Goal: Transaction & Acquisition: Purchase product/service

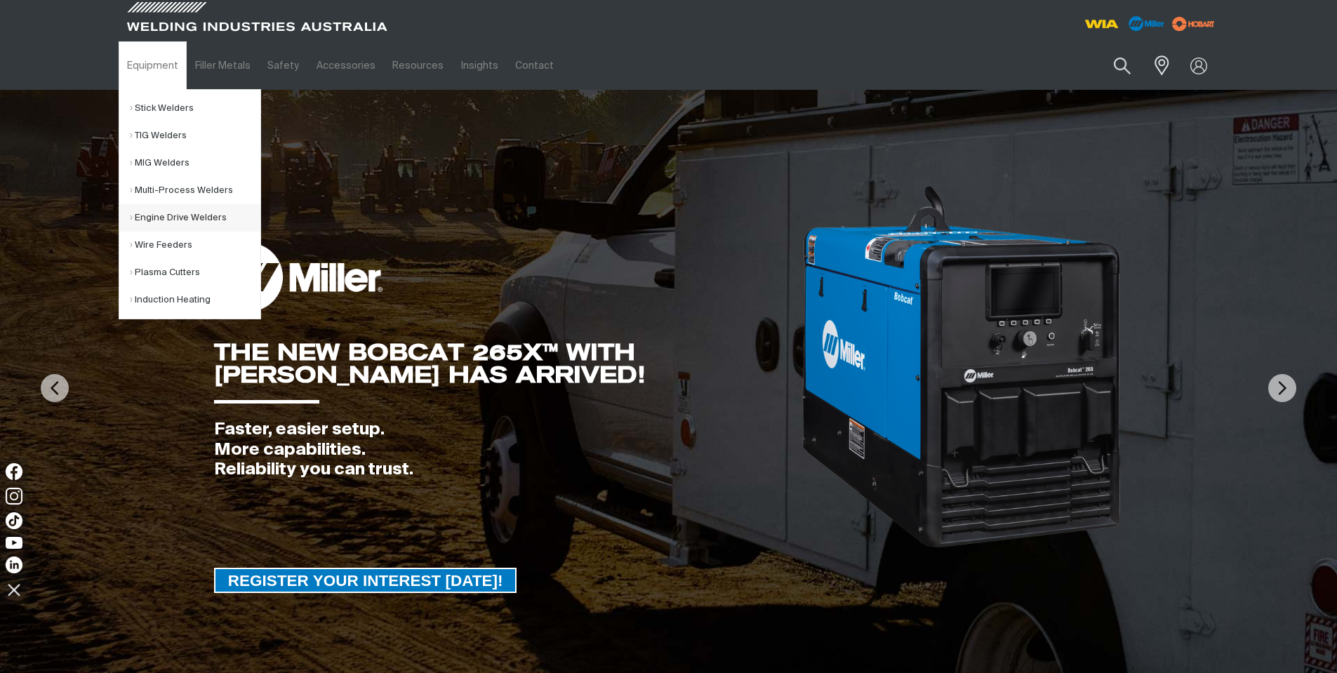
click at [174, 211] on link "Engine Drive Welders" at bounding box center [195, 217] width 131 height 27
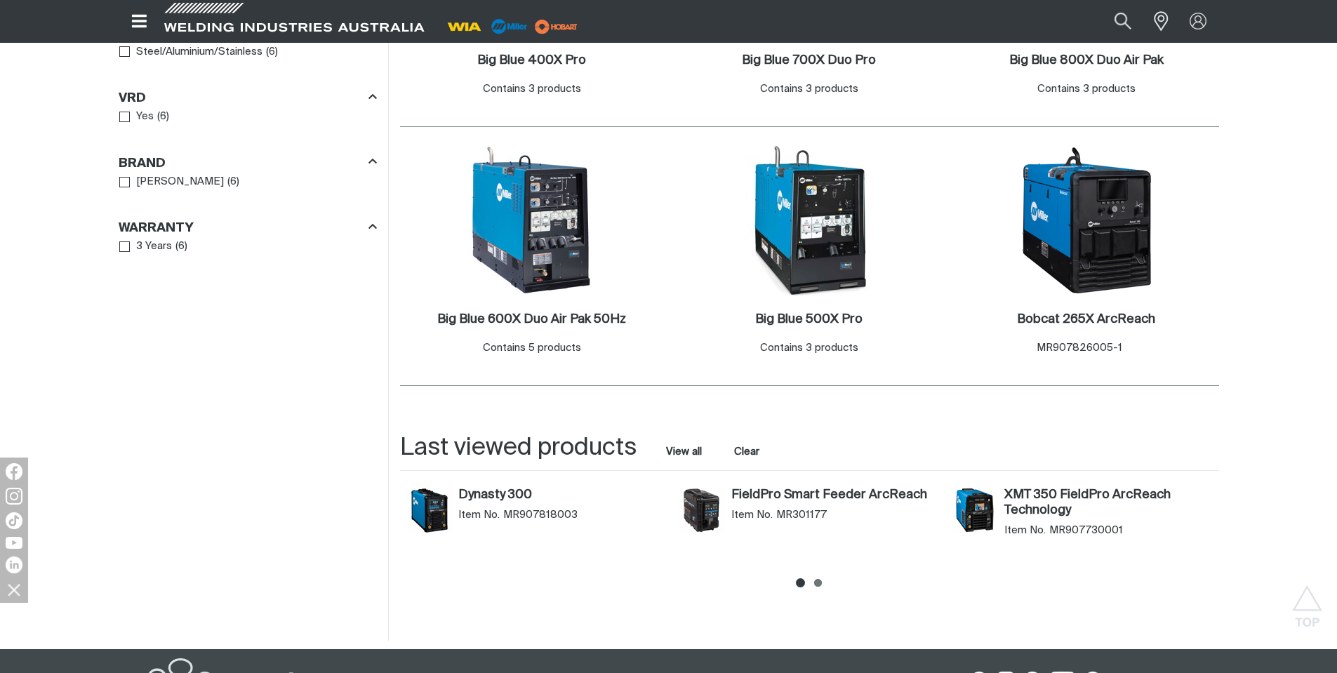
scroll to position [912, 0]
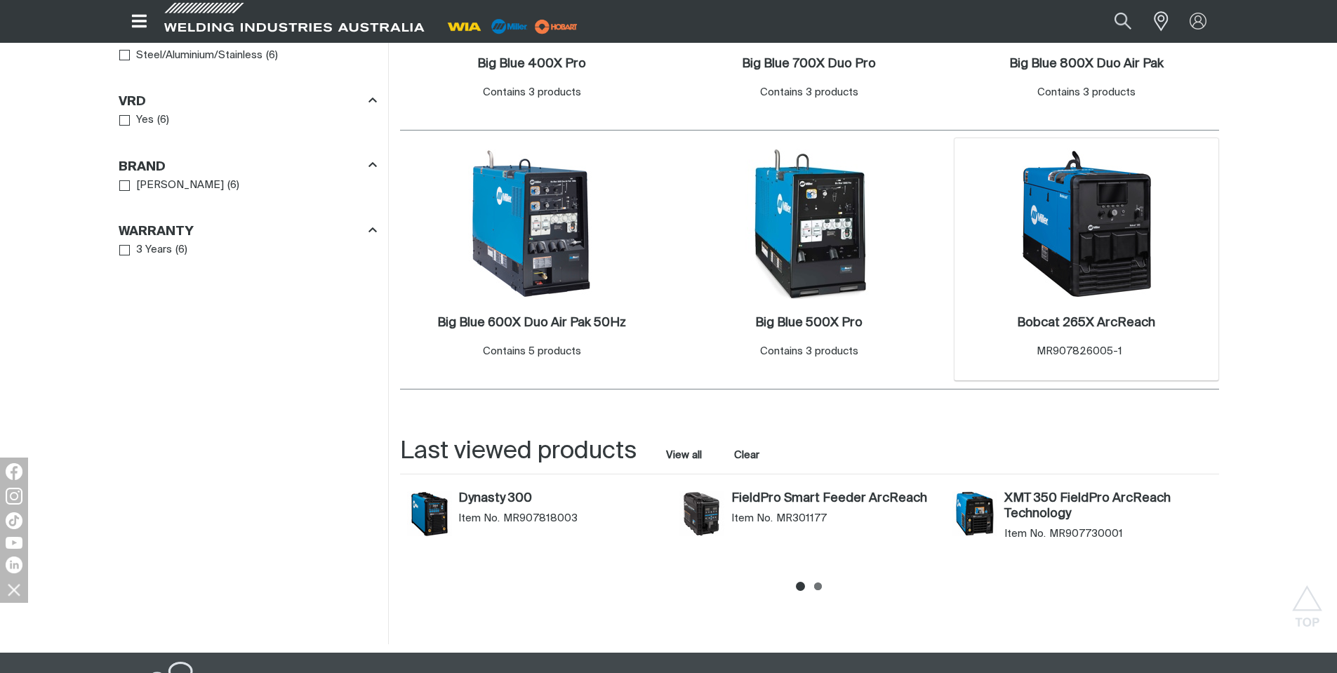
click at [1060, 293] on img at bounding box center [1086, 224] width 150 height 150
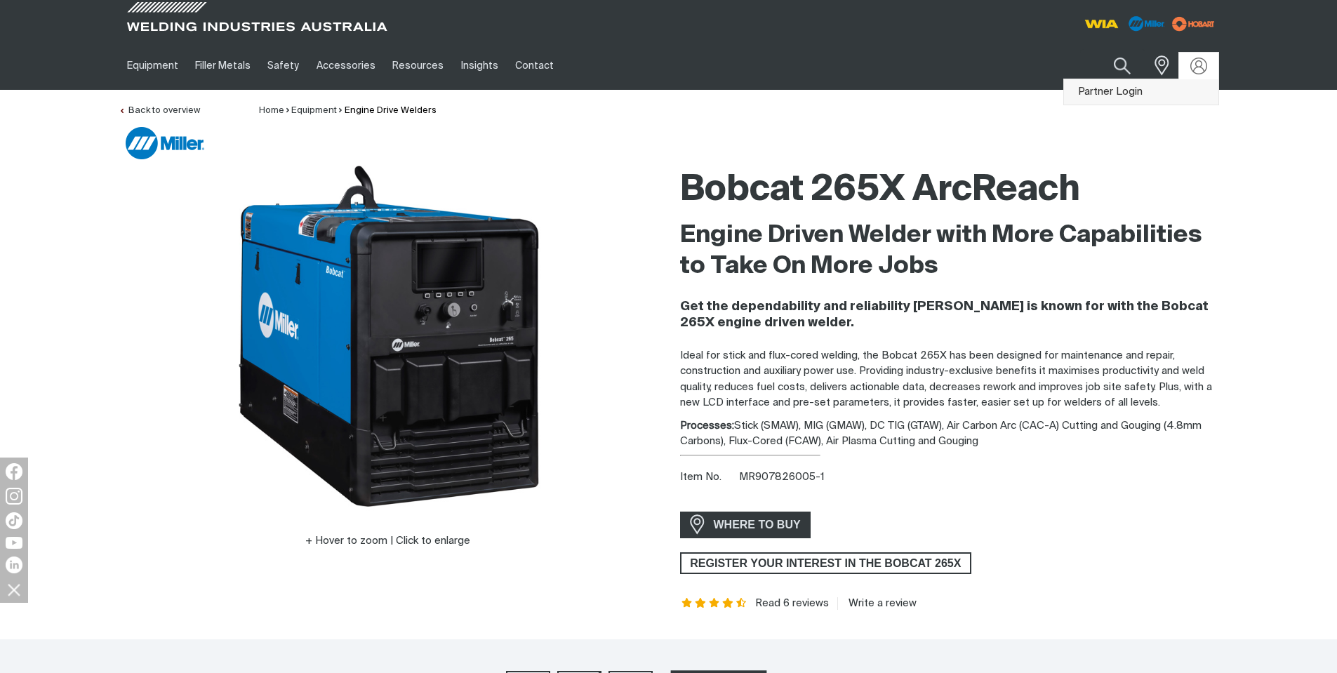
click at [1180, 86] on link "Partner Login" at bounding box center [1141, 92] width 154 height 26
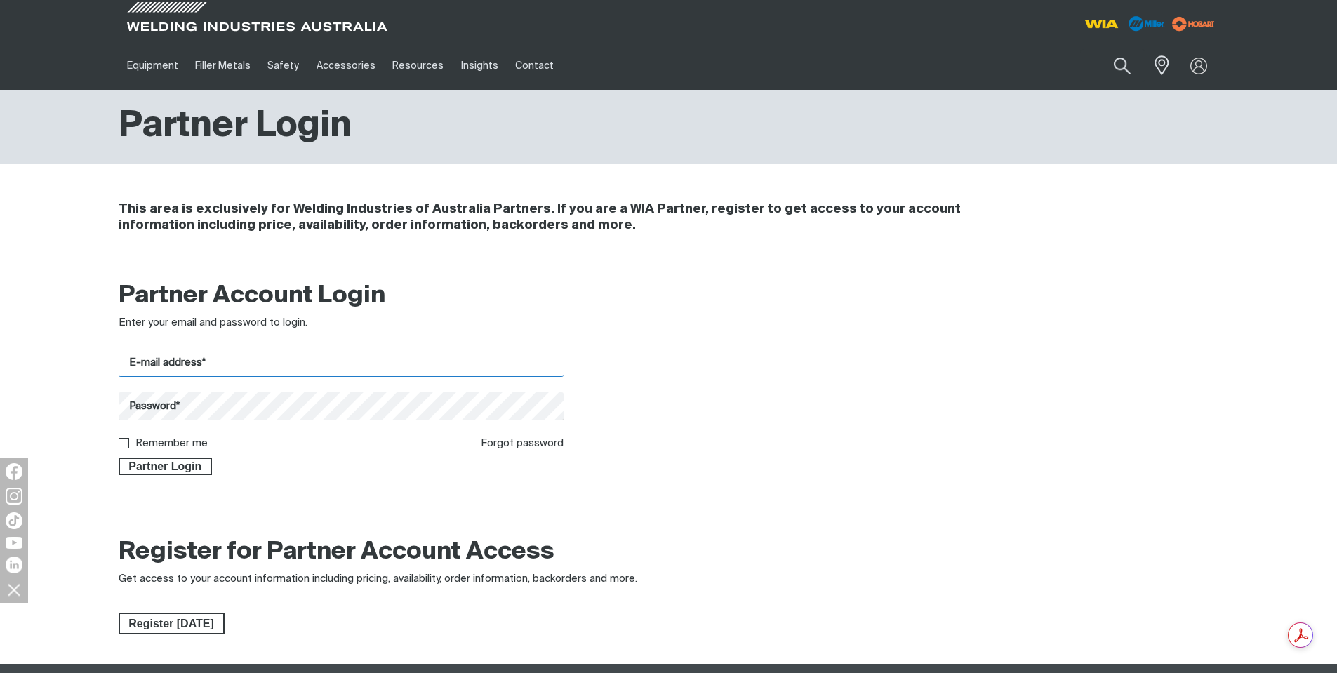
type input "[EMAIL_ADDRESS][DOMAIN_NAME]"
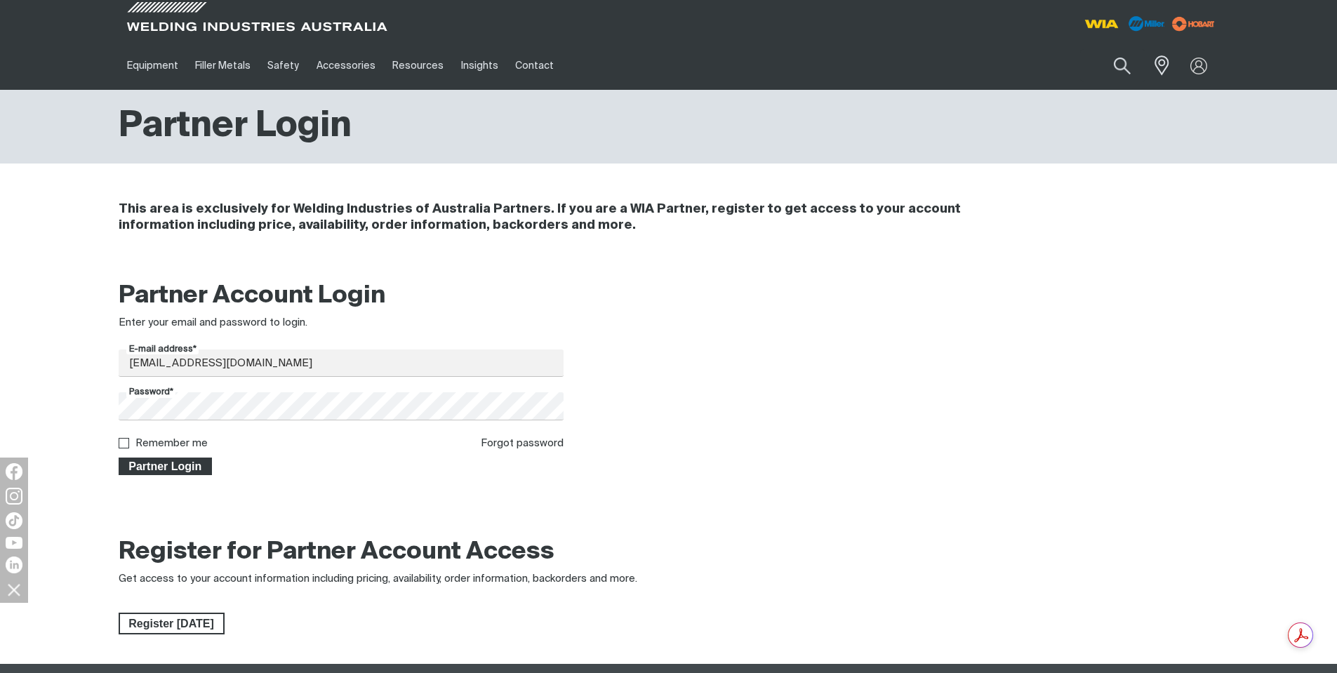
click at [151, 470] on span "Partner Login" at bounding box center [165, 467] width 91 height 18
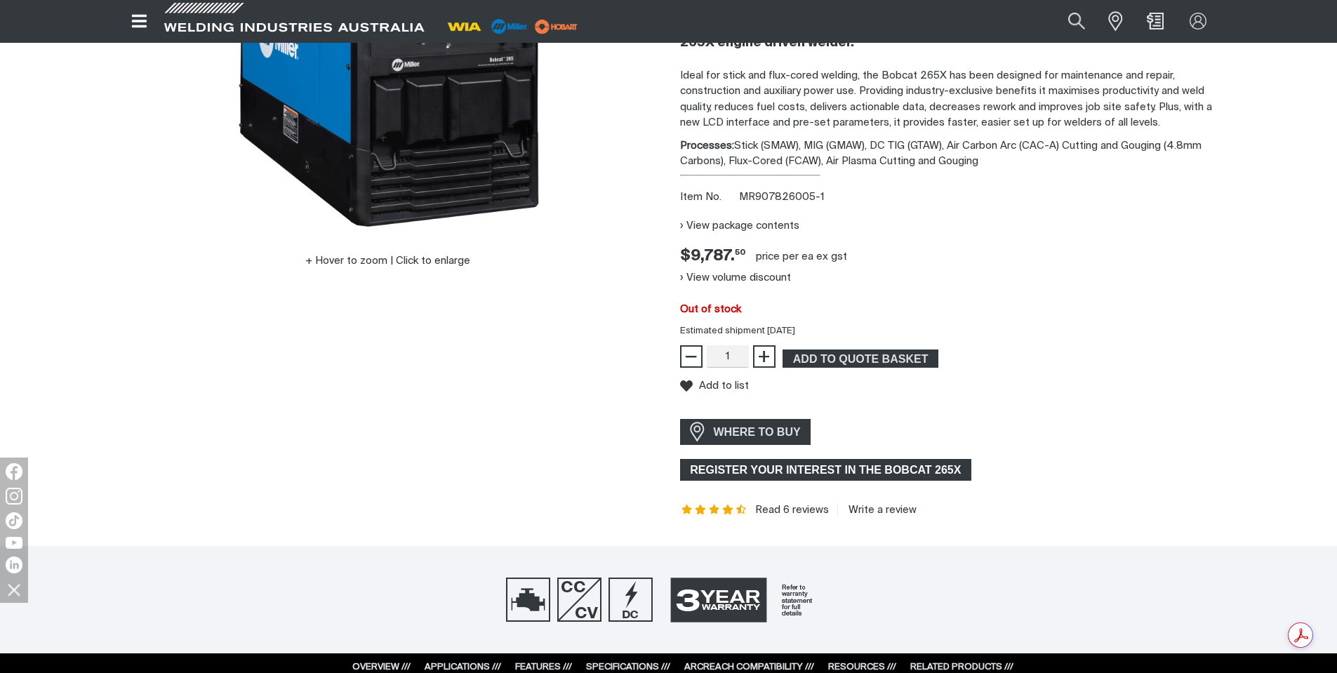
scroll to position [70, 0]
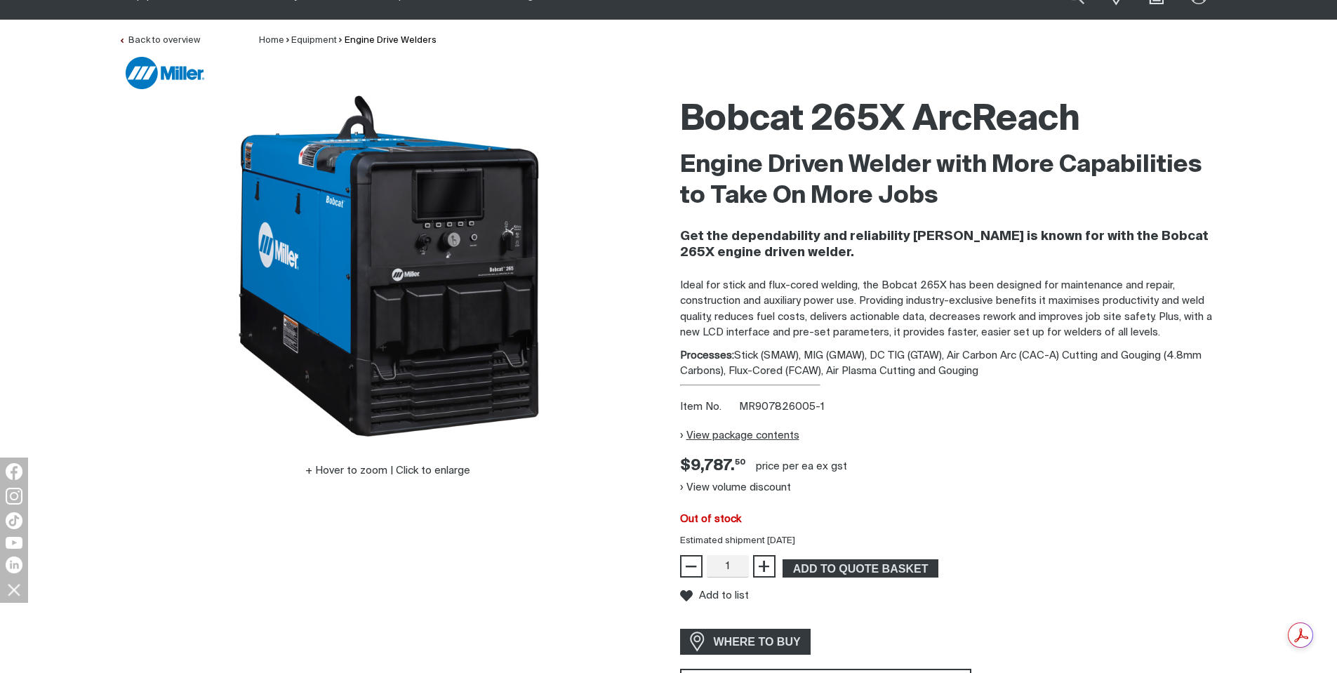
click at [726, 435] on button "View package contents" at bounding box center [739, 435] width 119 height 22
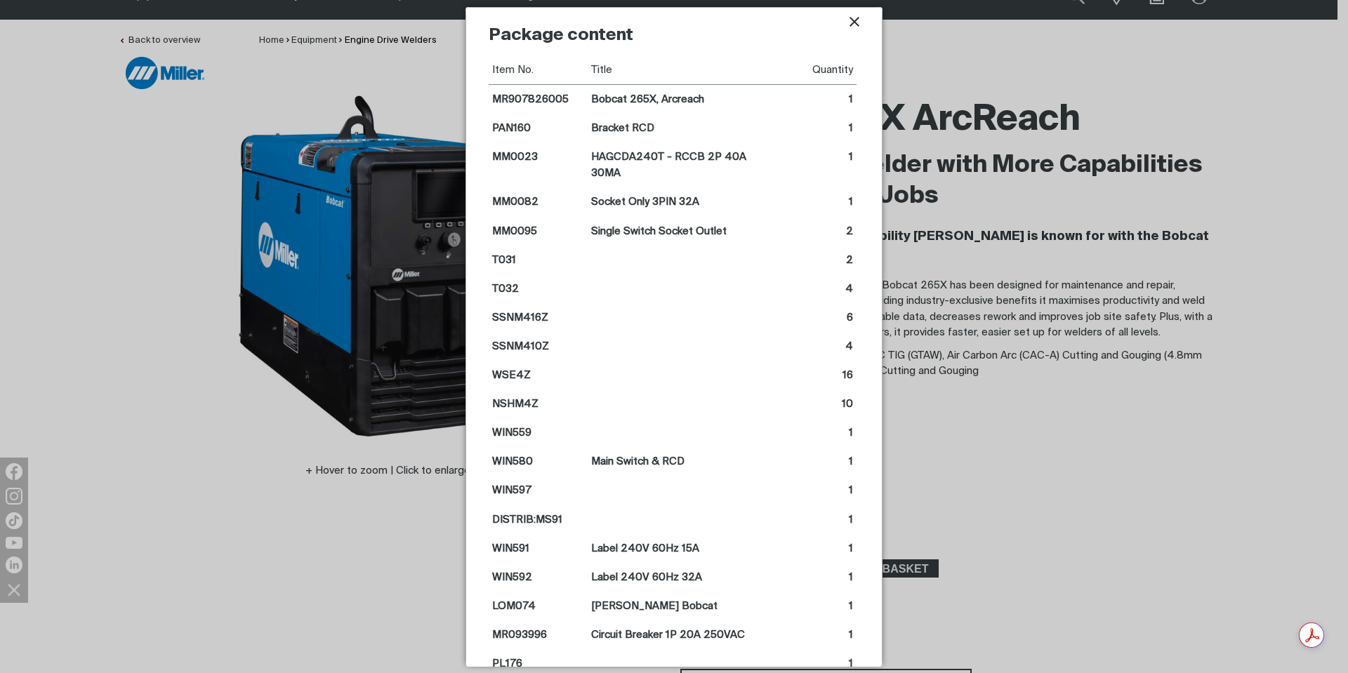
click at [854, 27] on icon "Close pop-up overlay" at bounding box center [854, 21] width 17 height 17
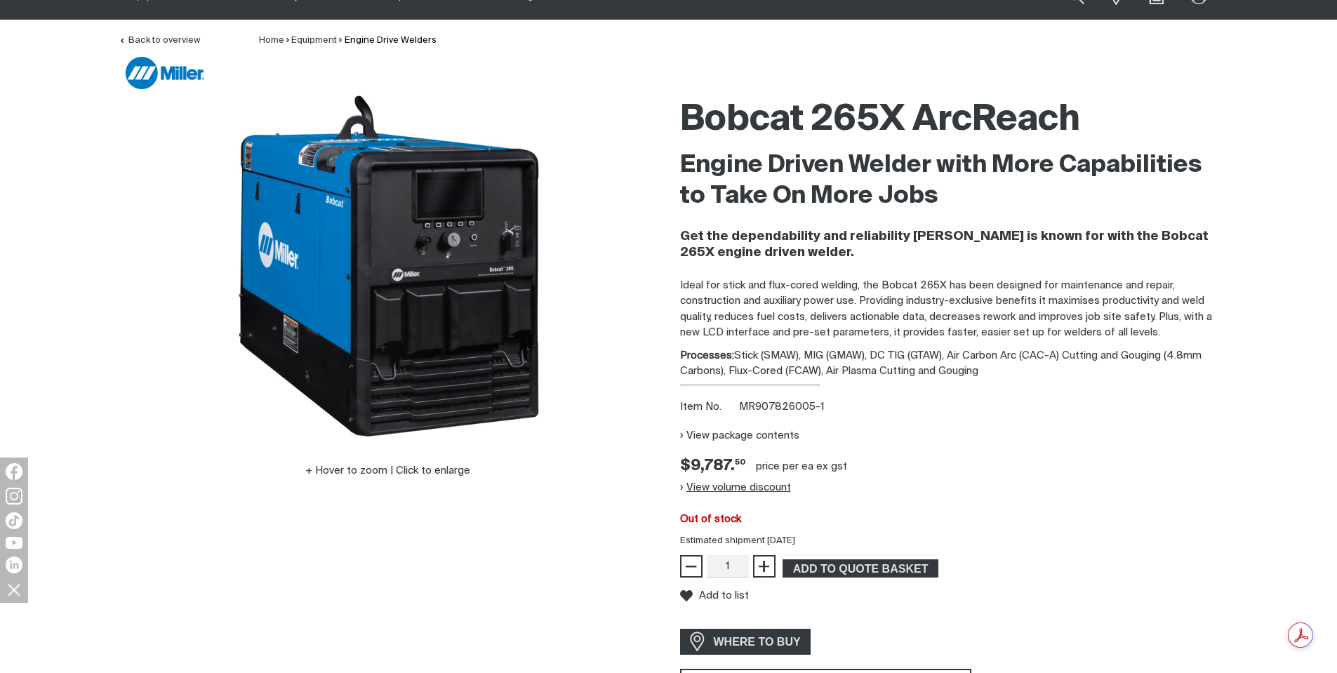
click at [758, 493] on button "View volume discount" at bounding box center [735, 488] width 111 height 22
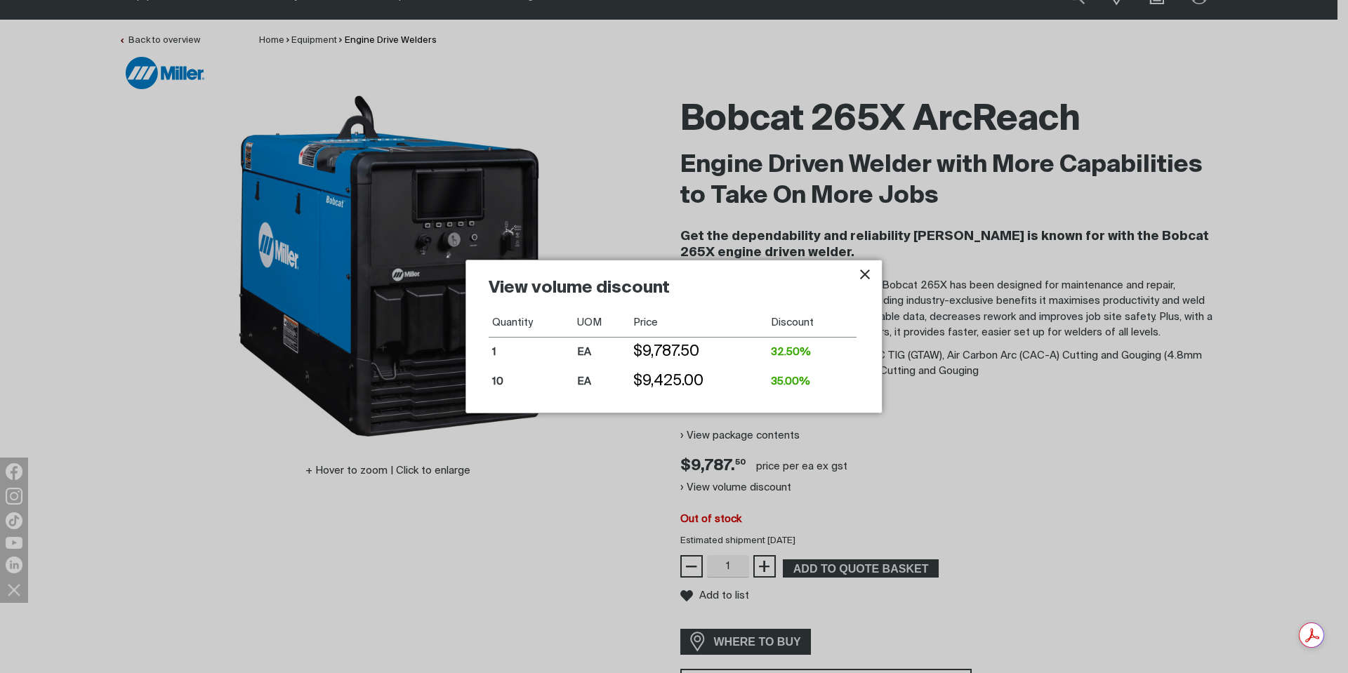
click at [870, 274] on icon "Close pop-up overlay" at bounding box center [864, 274] width 17 height 17
